Goal: Navigation & Orientation: Find specific page/section

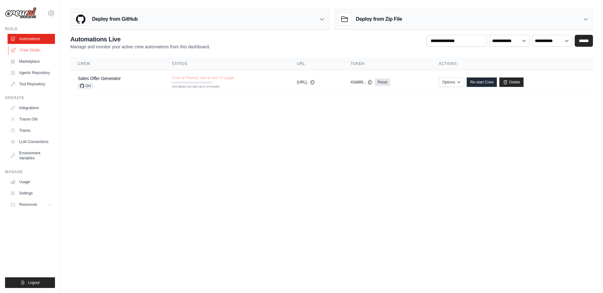
click at [37, 50] on link "Crew Studio" at bounding box center [31, 50] width 47 height 10
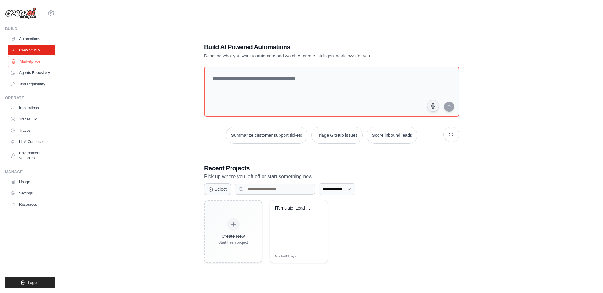
click at [37, 61] on link "Marketplace" at bounding box center [31, 61] width 47 height 10
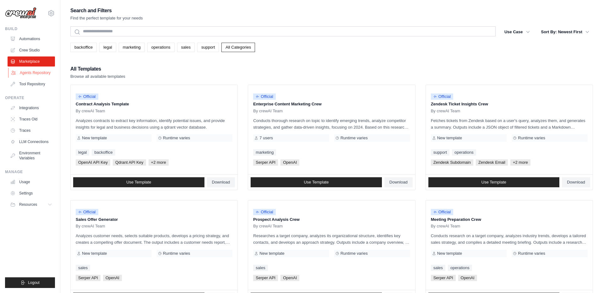
click at [32, 77] on link "Agents Repository" at bounding box center [31, 73] width 47 height 10
